Goal: Task Accomplishment & Management: Complete application form

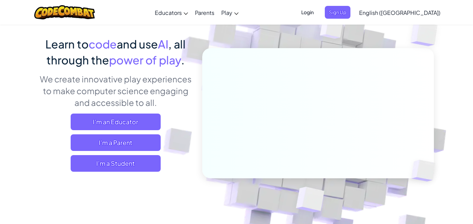
scroll to position [48, 0]
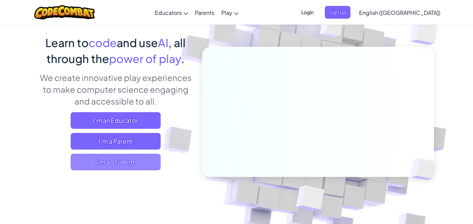
click at [144, 164] on span "I'm a Student" at bounding box center [116, 162] width 90 height 17
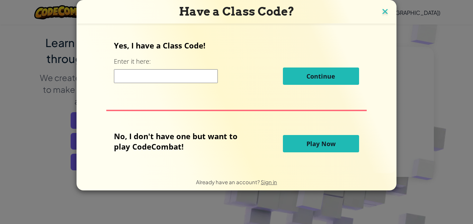
click at [380, 11] on img at bounding box center [384, 12] width 9 height 10
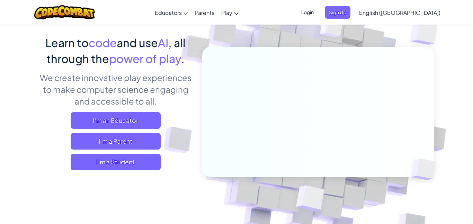
click at [318, 14] on span "Login" at bounding box center [307, 12] width 21 height 13
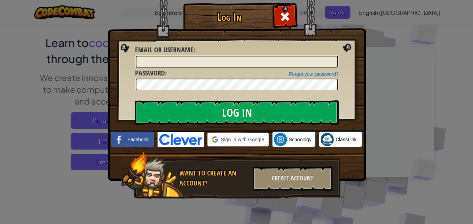
click at [353, 14] on img at bounding box center [237, 80] width 258 height 201
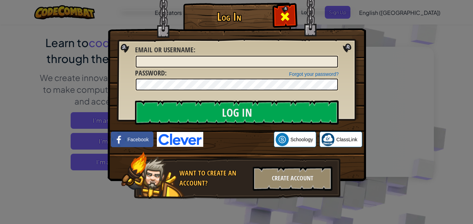
click at [281, 7] on div at bounding box center [285, 16] width 22 height 22
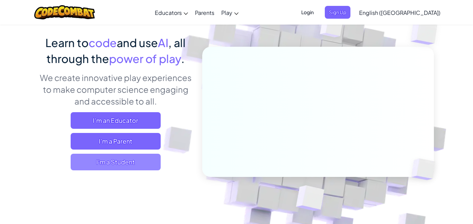
click at [134, 164] on span "I'm a Student" at bounding box center [116, 162] width 90 height 17
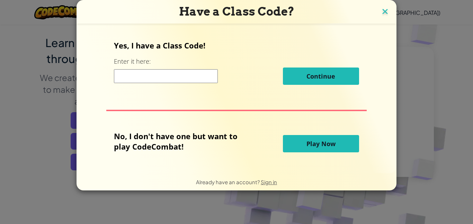
click at [387, 10] on img at bounding box center [384, 12] width 9 height 10
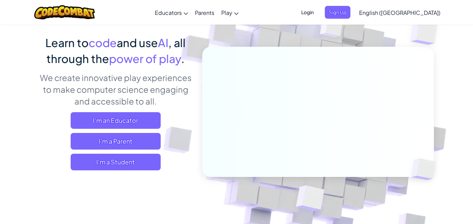
click at [318, 10] on span "Login" at bounding box center [307, 12] width 21 height 13
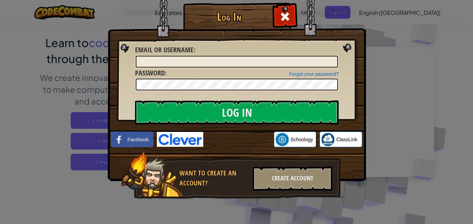
click at [219, 92] on img at bounding box center [237, 80] width 258 height 201
